Goal: Task Accomplishment & Management: Complete application form

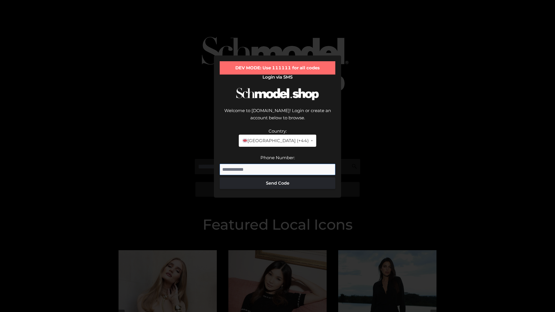
click at [277, 164] on input "Phone Number:" at bounding box center [278, 170] width 116 height 12
type input "**********"
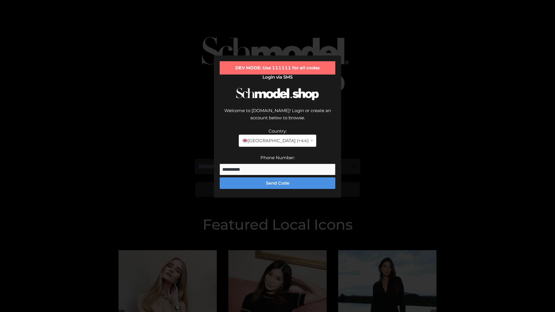
click at [277, 177] on button "Send Code" at bounding box center [278, 183] width 116 height 12
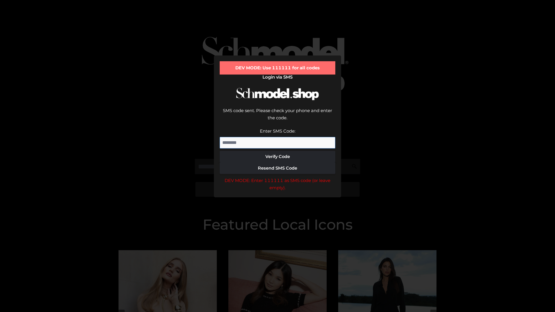
click at [277, 137] on input "Enter SMS Code:" at bounding box center [278, 143] width 116 height 12
type input "******"
click at [277, 151] on button "Verify Code" at bounding box center [278, 157] width 116 height 12
click at [277, 177] on div "DEV MODE: Enter 111111 as SMS code (or leave empty)." at bounding box center [278, 184] width 116 height 15
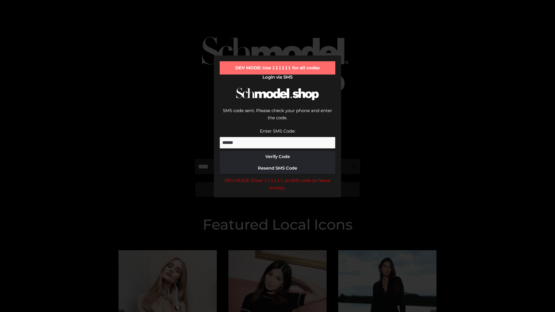
click at [277, 177] on div "DEV MODE: Enter 111111 as SMS code (or leave empty)." at bounding box center [278, 184] width 116 height 15
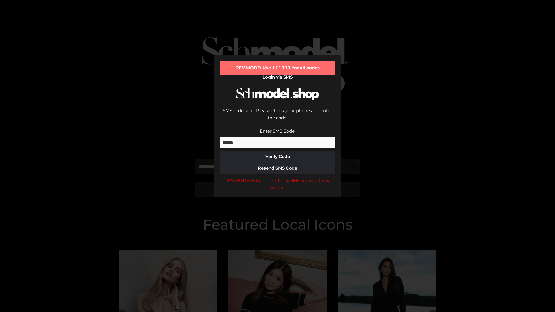
click at [277, 177] on div "DEV MODE: Enter 111111 as SMS code (or leave empty)." at bounding box center [278, 184] width 116 height 15
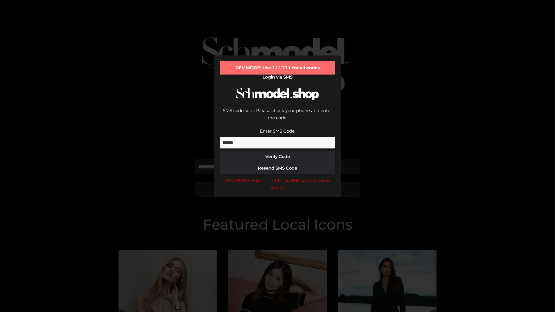
click at [277, 177] on div "DEV MODE: Enter 111111 as SMS code (or leave empty)." at bounding box center [278, 184] width 116 height 15
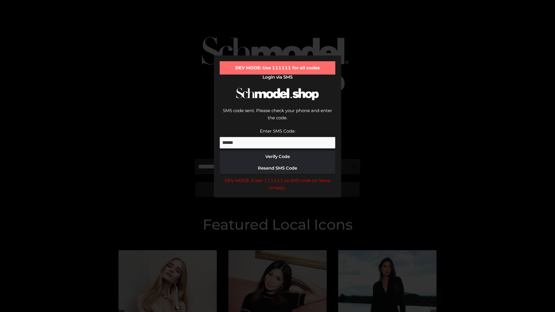
click at [277, 177] on div "DEV MODE: Enter 111111 as SMS code (or leave empty)." at bounding box center [278, 184] width 116 height 15
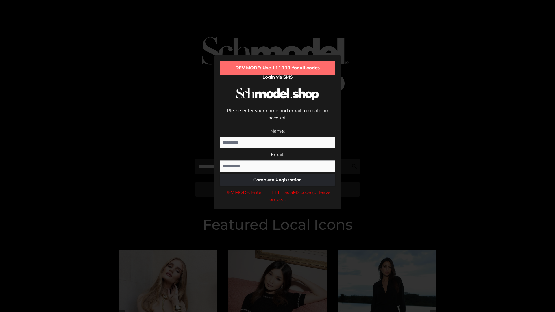
click at [277, 189] on div "DEV MODE: Enter 111111 as SMS code (or leave empty)." at bounding box center [278, 196] width 116 height 15
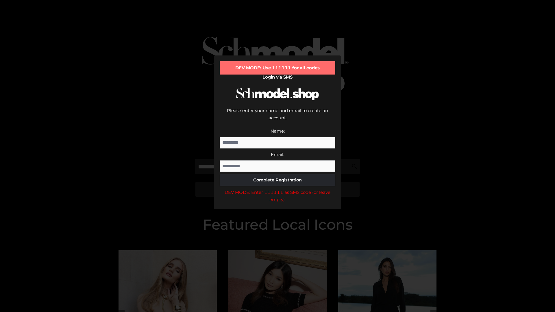
click at [277, 189] on div "DEV MODE: Enter 111111 as SMS code (or leave empty)." at bounding box center [278, 196] width 116 height 15
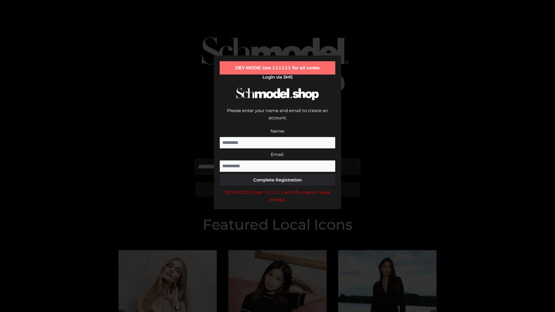
scroll to position [0, 21]
click at [277, 189] on div "DEV MODE: Enter 111111 as SMS code (or leave empty)." at bounding box center [278, 196] width 116 height 15
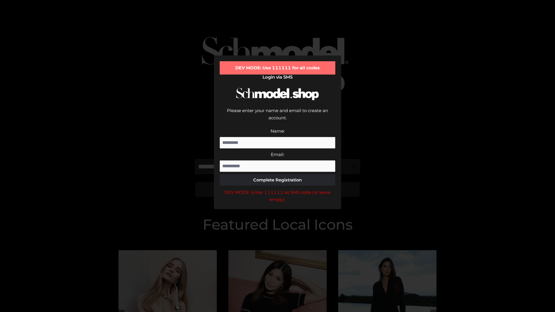
click at [277, 189] on div "DEV MODE: Enter 111111 as SMS code (or leave empty)." at bounding box center [278, 196] width 116 height 15
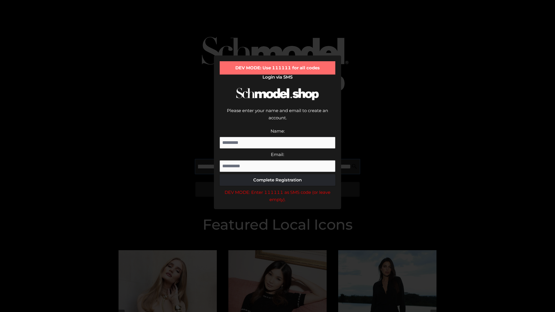
scroll to position [0, 56]
click at [277, 189] on div "DEV MODE: Enter 111111 as SMS code (or leave empty)." at bounding box center [278, 196] width 116 height 15
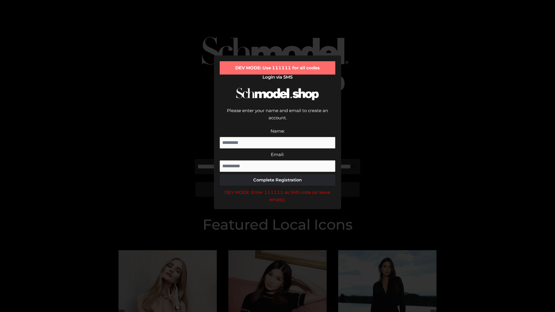
click at [277, 189] on div "DEV MODE: Enter 111111 as SMS code (or leave empty)." at bounding box center [278, 196] width 116 height 15
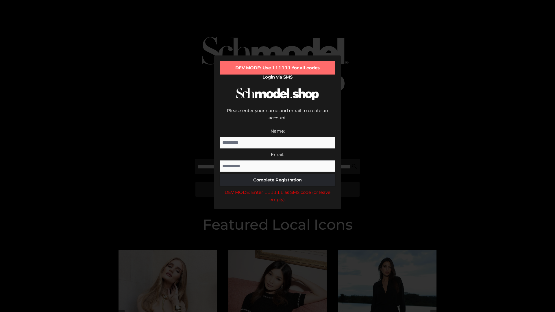
scroll to position [0, 92]
click at [277, 189] on div "DEV MODE: Enter 111111 as SMS code (or leave empty)." at bounding box center [278, 196] width 116 height 15
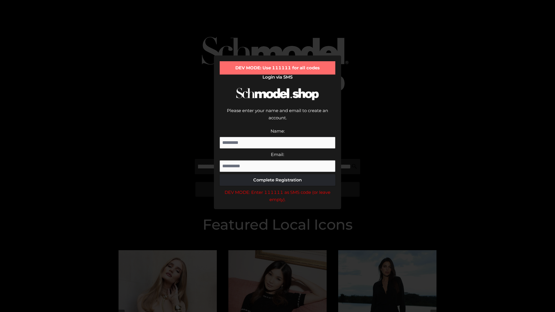
click at [277, 189] on div "DEV MODE: Enter 111111 as SMS code (or leave empty)." at bounding box center [278, 196] width 116 height 15
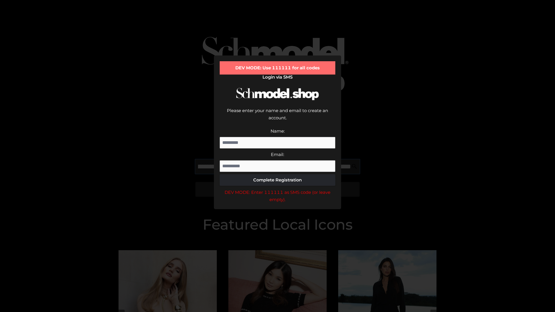
scroll to position [0, 126]
click at [277, 189] on div "DEV MODE: Enter 111111 as SMS code (or leave empty)." at bounding box center [278, 196] width 116 height 15
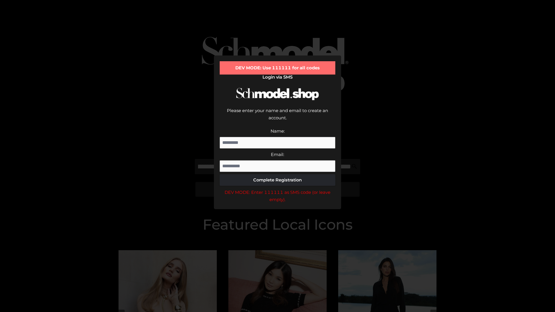
click at [277, 189] on div "DEV MODE: Enter 111111 as SMS code (or leave empty)." at bounding box center [278, 196] width 116 height 15
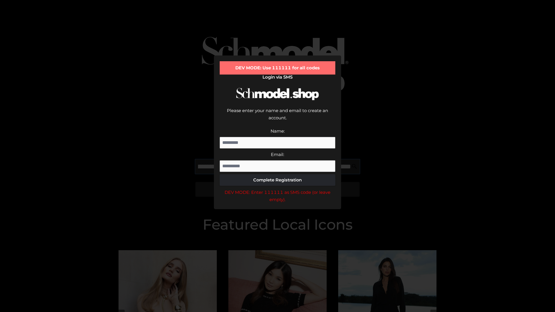
scroll to position [0, 161]
click at [277, 189] on div "DEV MODE: Enter 111111 as SMS code (or leave empty)." at bounding box center [278, 196] width 116 height 15
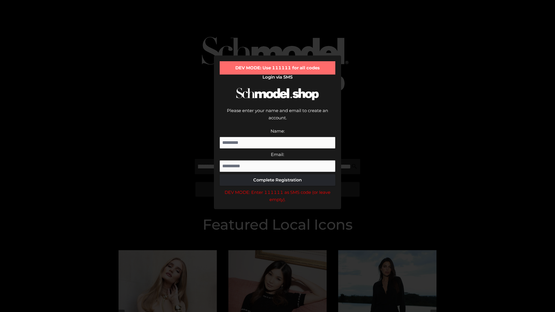
click at [277, 189] on div "DEV MODE: Enter 111111 as SMS code (or leave empty)." at bounding box center [278, 196] width 116 height 15
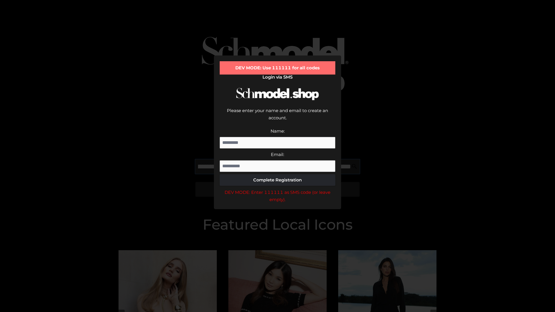
scroll to position [0, 197]
click at [277, 189] on div "DEV MODE: Enter 111111 as SMS code (or leave empty)." at bounding box center [278, 196] width 116 height 15
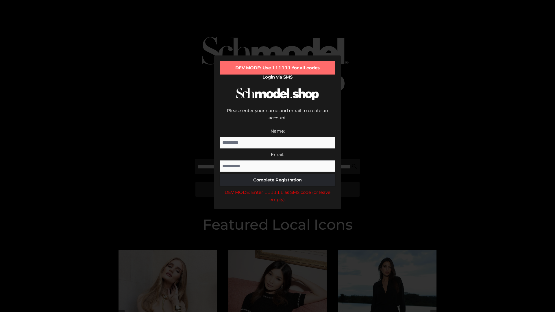
click at [277, 189] on div "DEV MODE: Enter 111111 as SMS code (or leave empty)." at bounding box center [278, 196] width 116 height 15
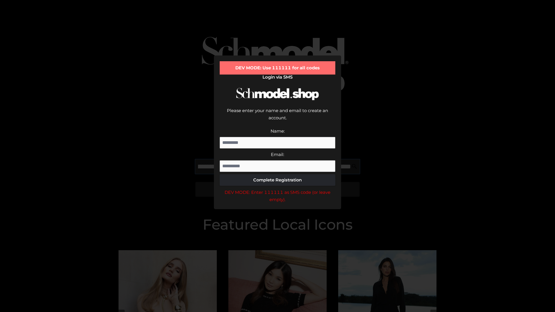
scroll to position [0, 230]
click at [277, 189] on div "DEV MODE: Enter 111111 as SMS code (or leave empty)." at bounding box center [278, 196] width 116 height 15
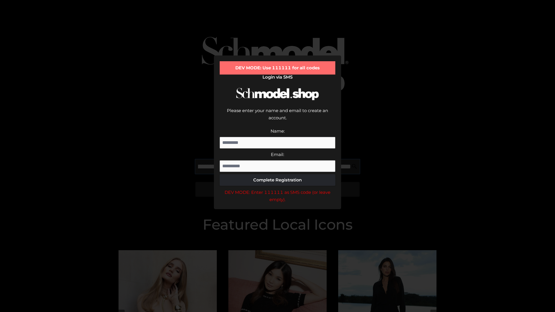
type input "**********"
